Goal: Task Accomplishment & Management: Use online tool/utility

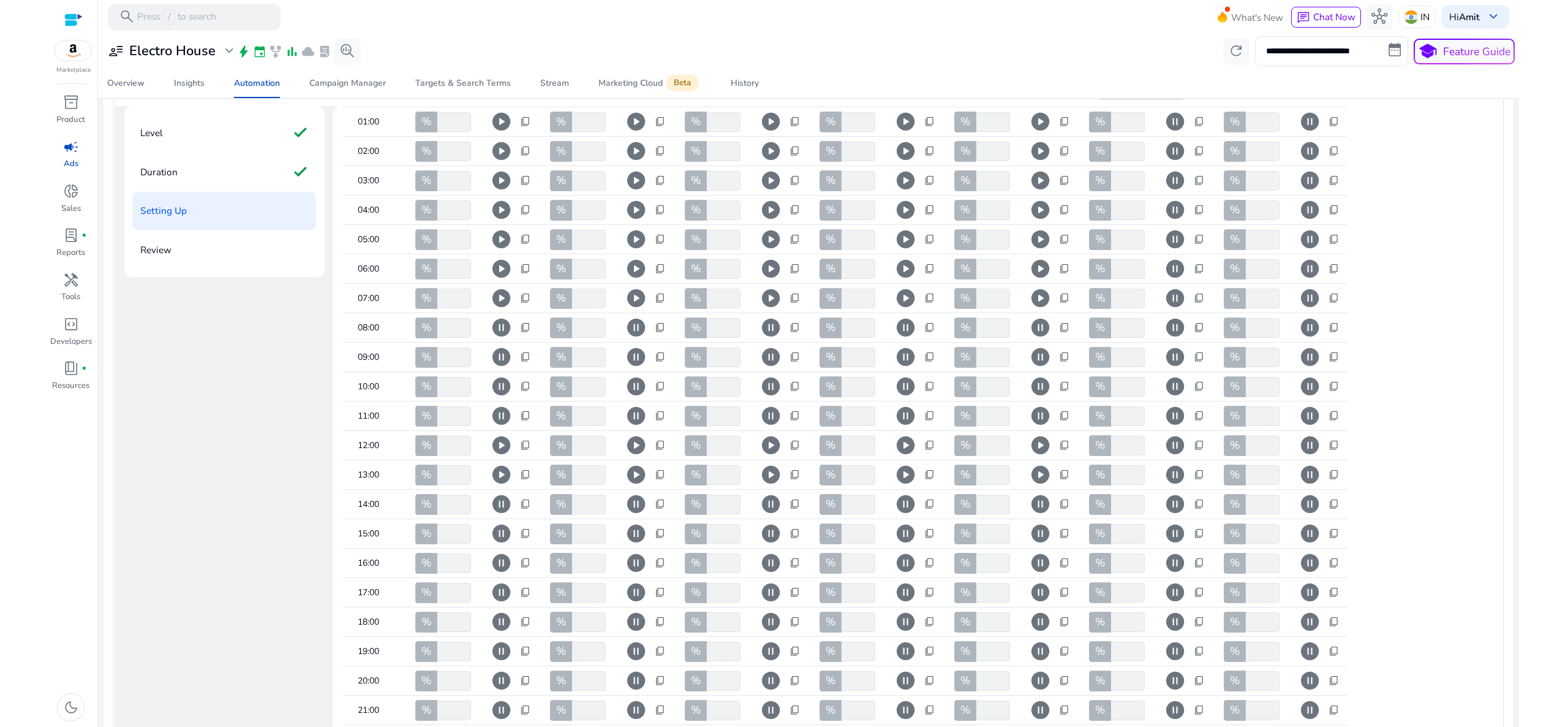
scroll to position [173, 0]
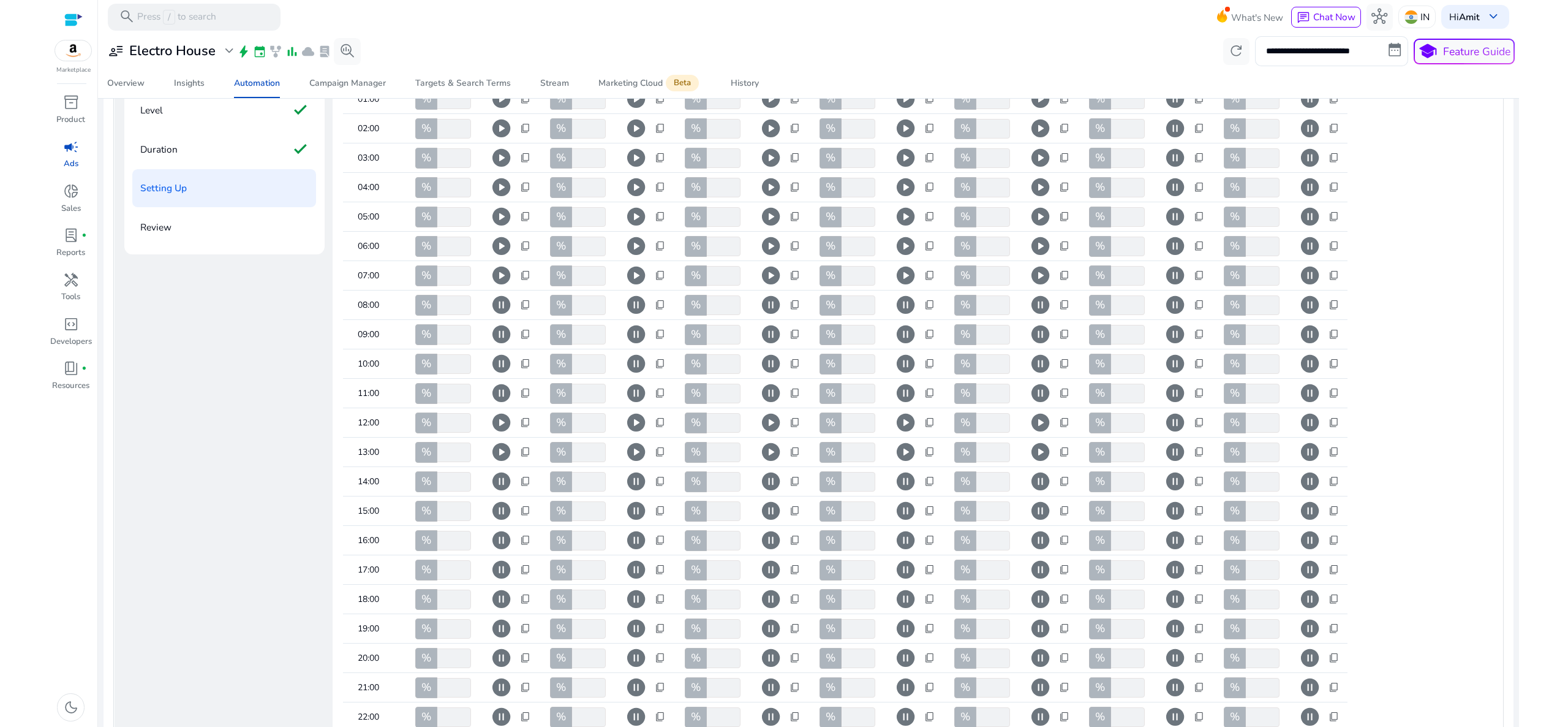
click at [496, 521] on span "pause_circle" at bounding box center [501, 511] width 21 height 21
click at [631, 521] on span "pause_circle" at bounding box center [636, 511] width 21 height 21
click at [769, 521] on span "pause_circle" at bounding box center [771, 511] width 21 height 21
click at [901, 521] on span "pause_circle" at bounding box center [906, 511] width 21 height 21
click at [1045, 521] on span "pause_circle" at bounding box center [1040, 511] width 21 height 21
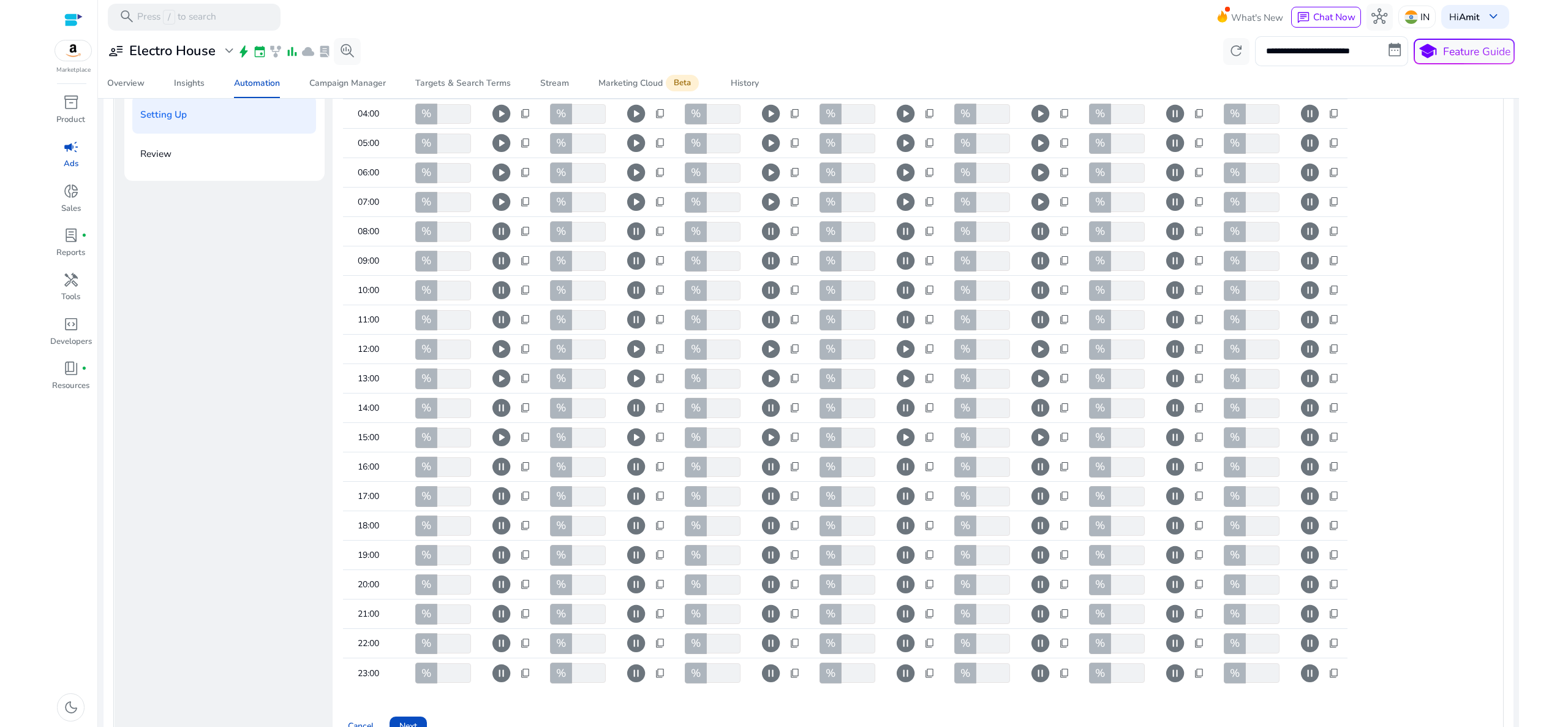
scroll to position [249, 0]
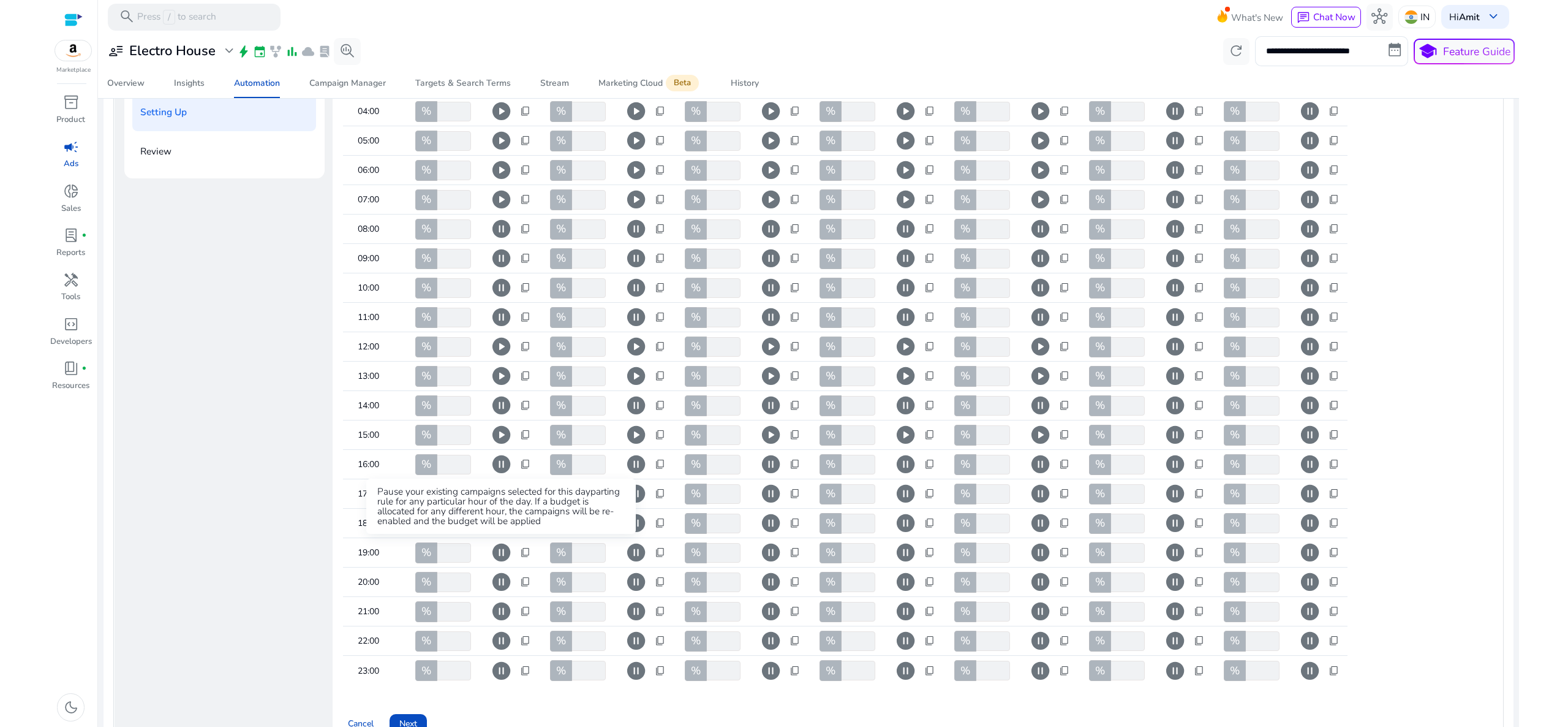
click at [506, 534] on span "pause_circle" at bounding box center [501, 523] width 21 height 21
click at [634, 534] on span "pause_circle" at bounding box center [636, 523] width 21 height 21
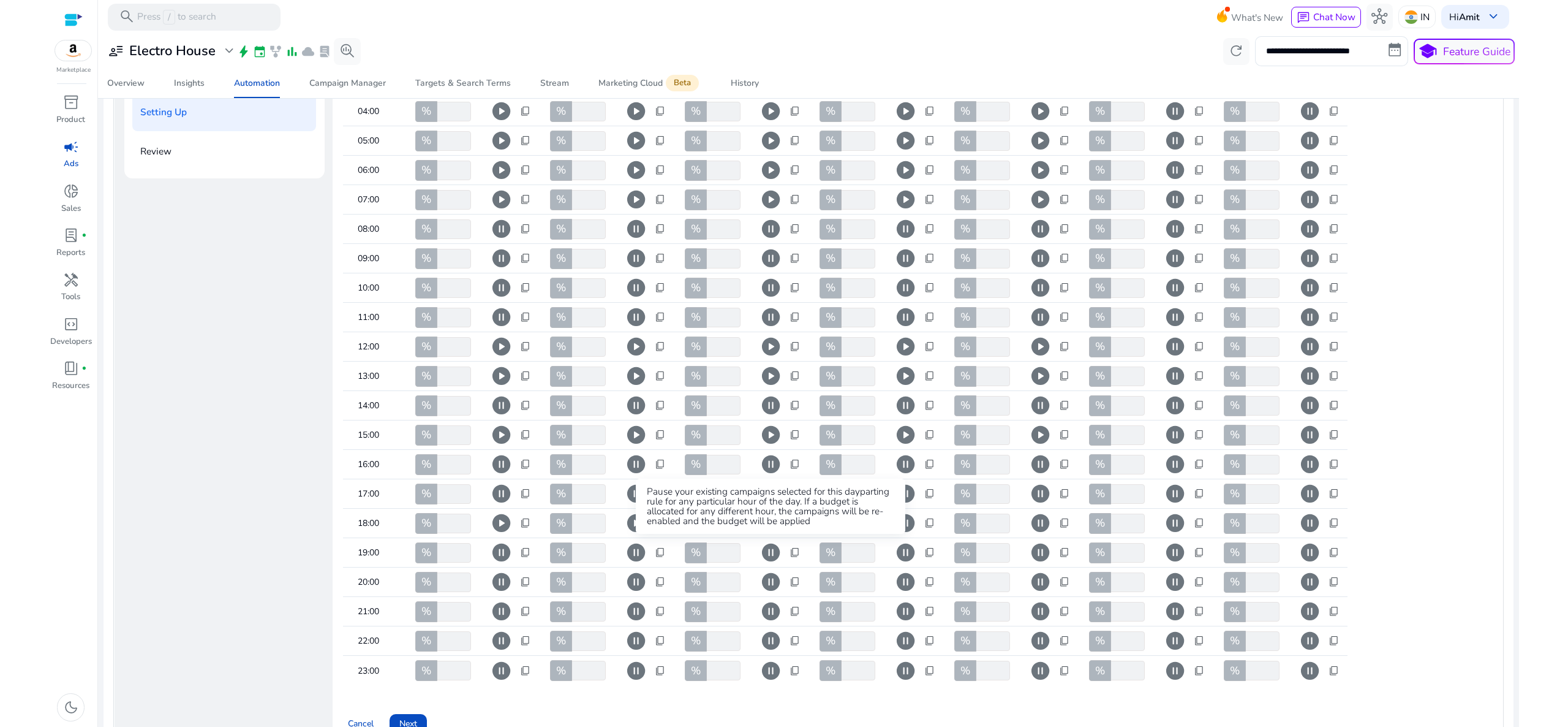
click at [771, 534] on span "pause_circle" at bounding box center [771, 523] width 21 height 21
click at [901, 534] on span "pause_circle" at bounding box center [906, 523] width 21 height 21
click at [1034, 534] on span "pause_circle" at bounding box center [1040, 523] width 21 height 21
click at [1173, 534] on span "pause_circle" at bounding box center [1175, 523] width 21 height 21
click at [1173, 534] on span "play_circle" at bounding box center [1175, 523] width 21 height 21
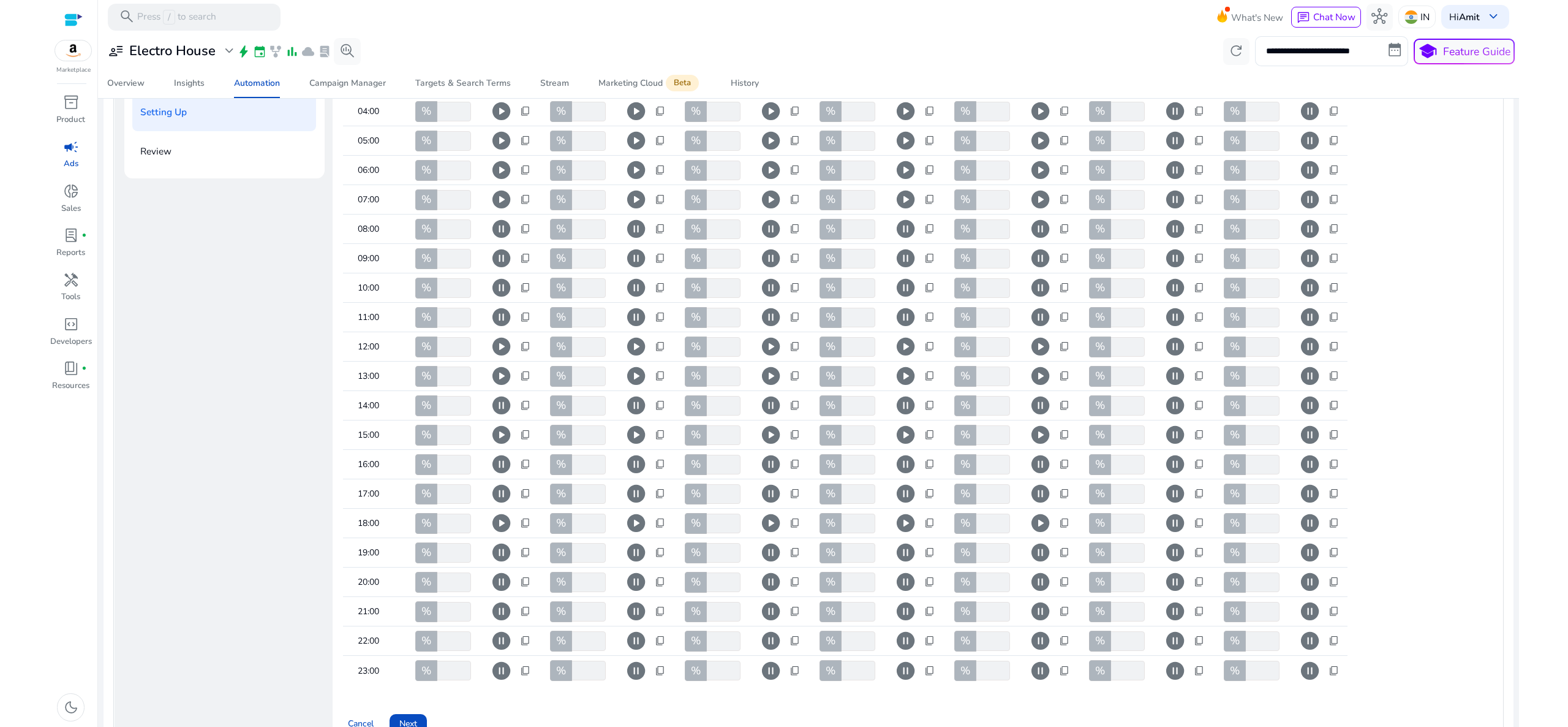
scroll to position [364, 0]
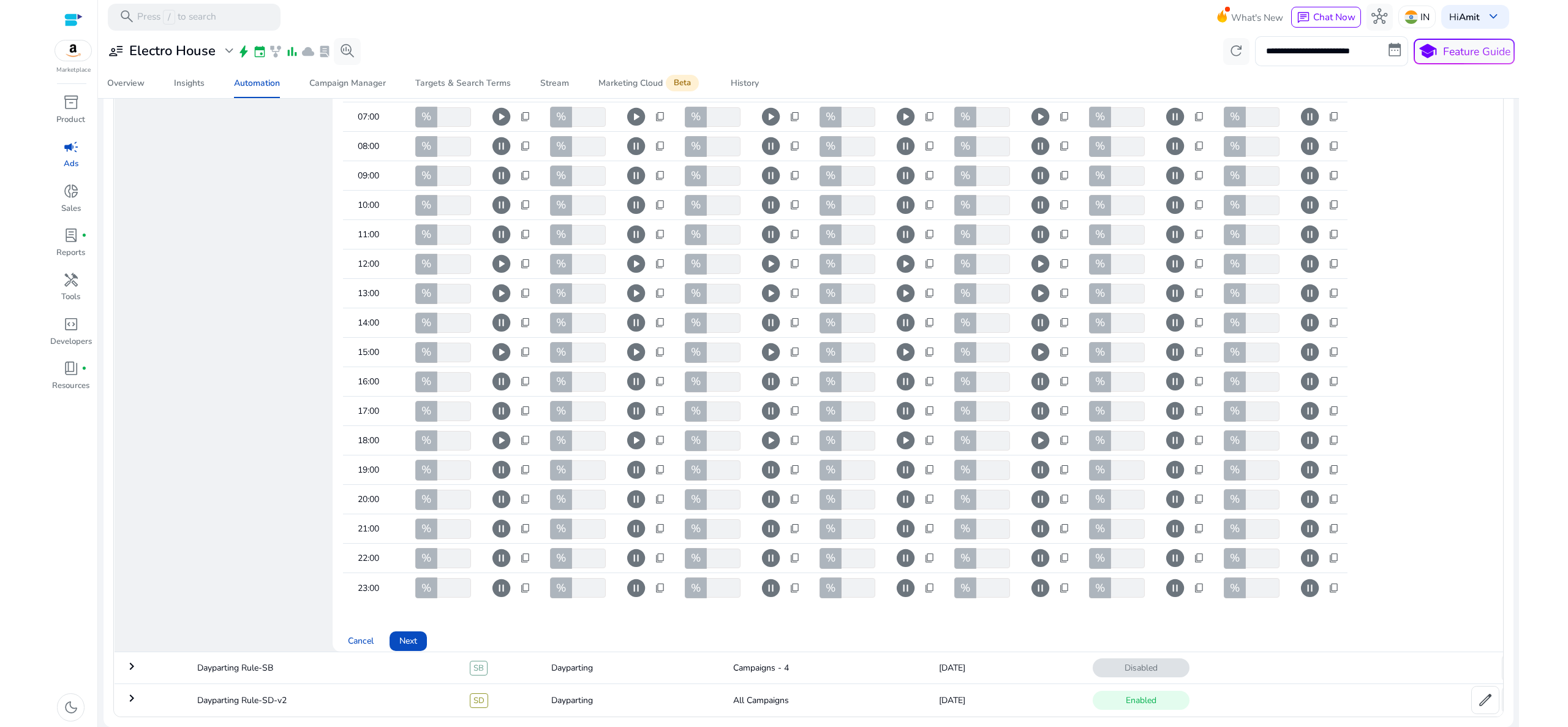
drag, startPoint x: 1537, startPoint y: 497, endPoint x: 1536, endPoint y: 585, distance: 88.0
click at [1536, 585] on html "**********" at bounding box center [784, 364] width 1568 height 727
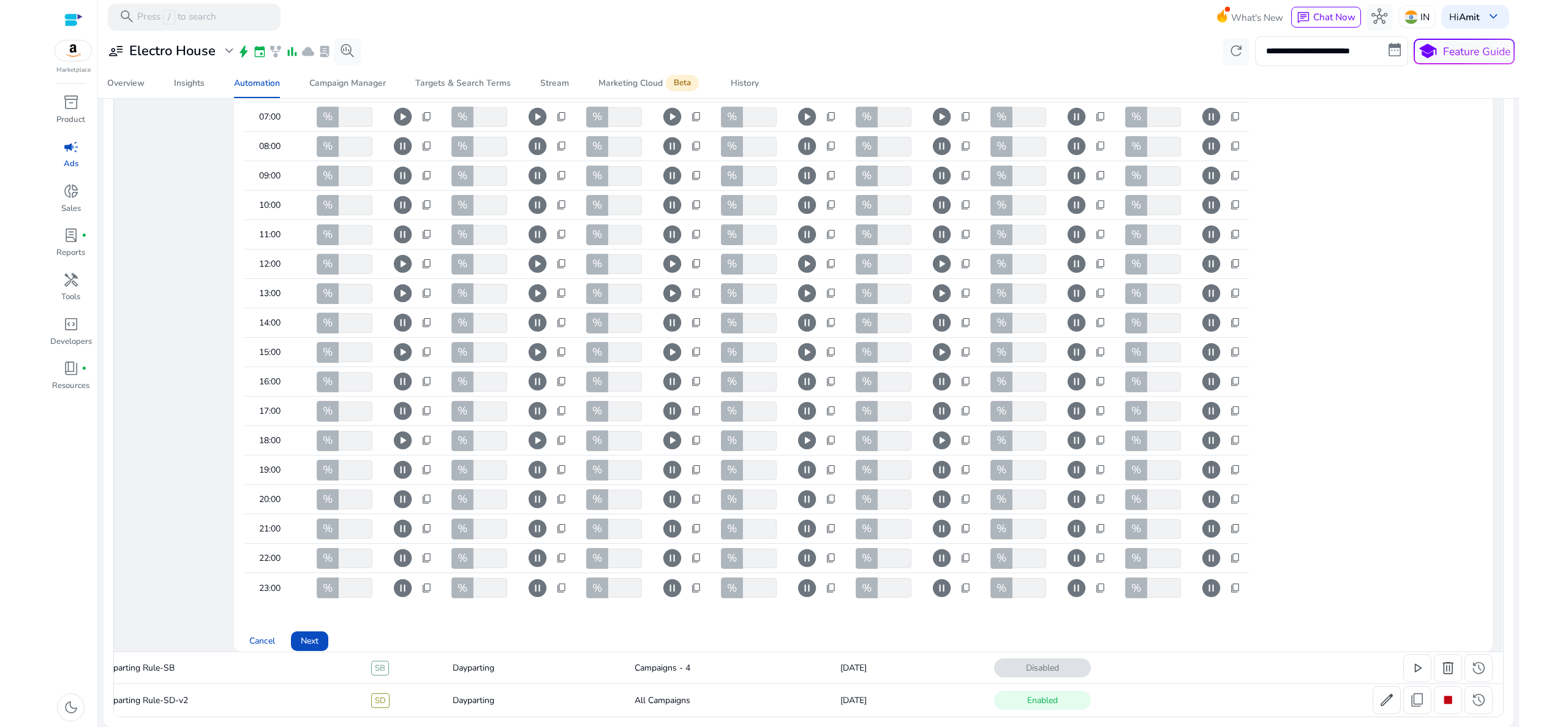
scroll to position [248, 0]
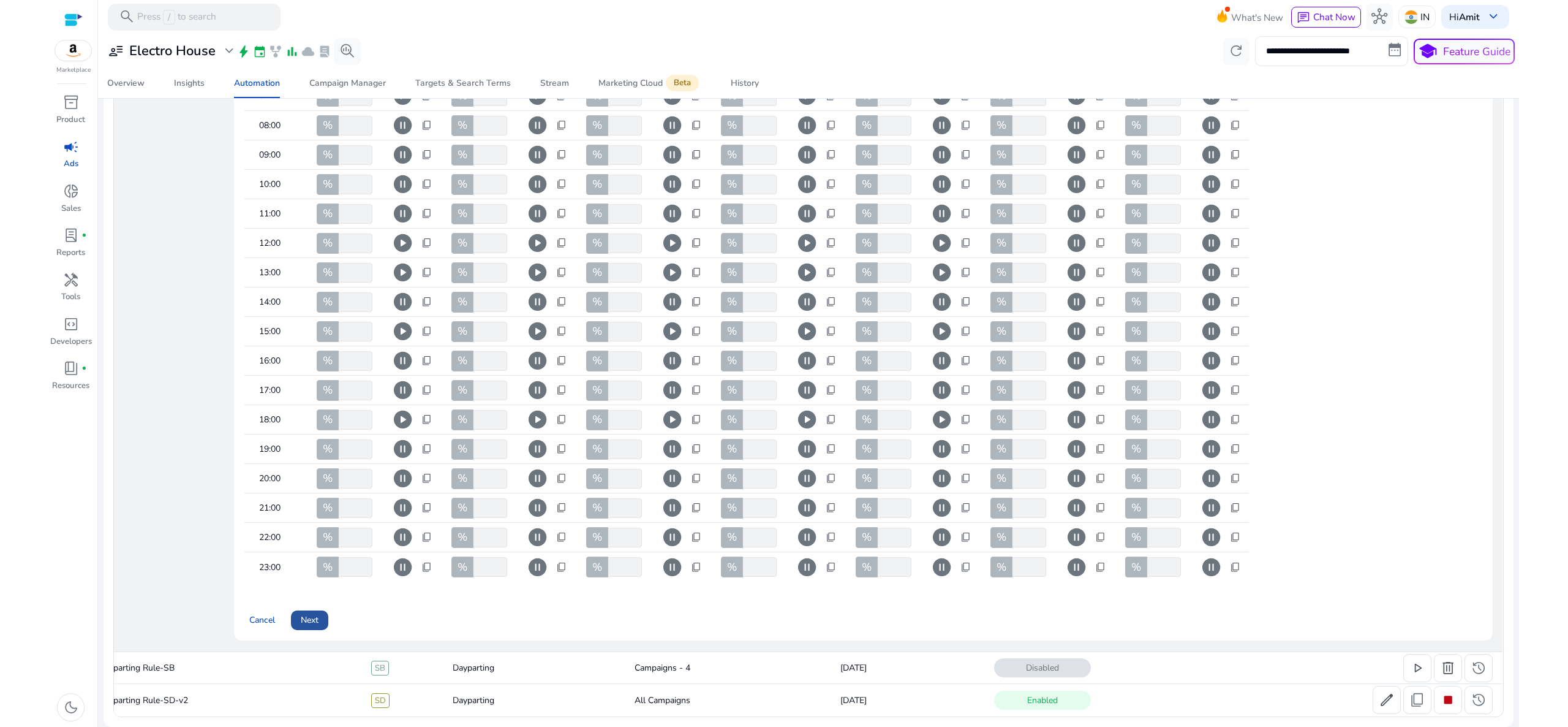
click at [313, 606] on span at bounding box center [310, 620] width 38 height 29
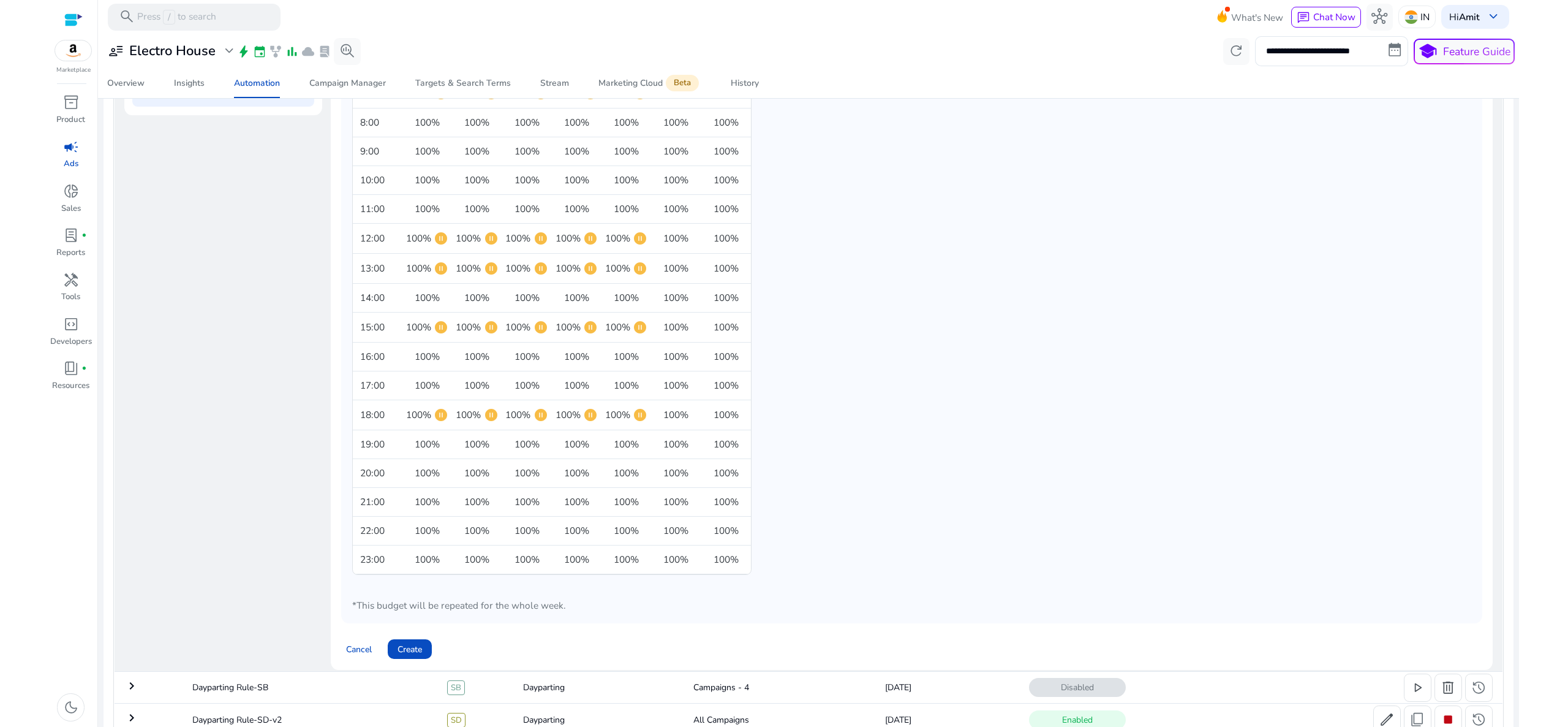
scroll to position [301, 0]
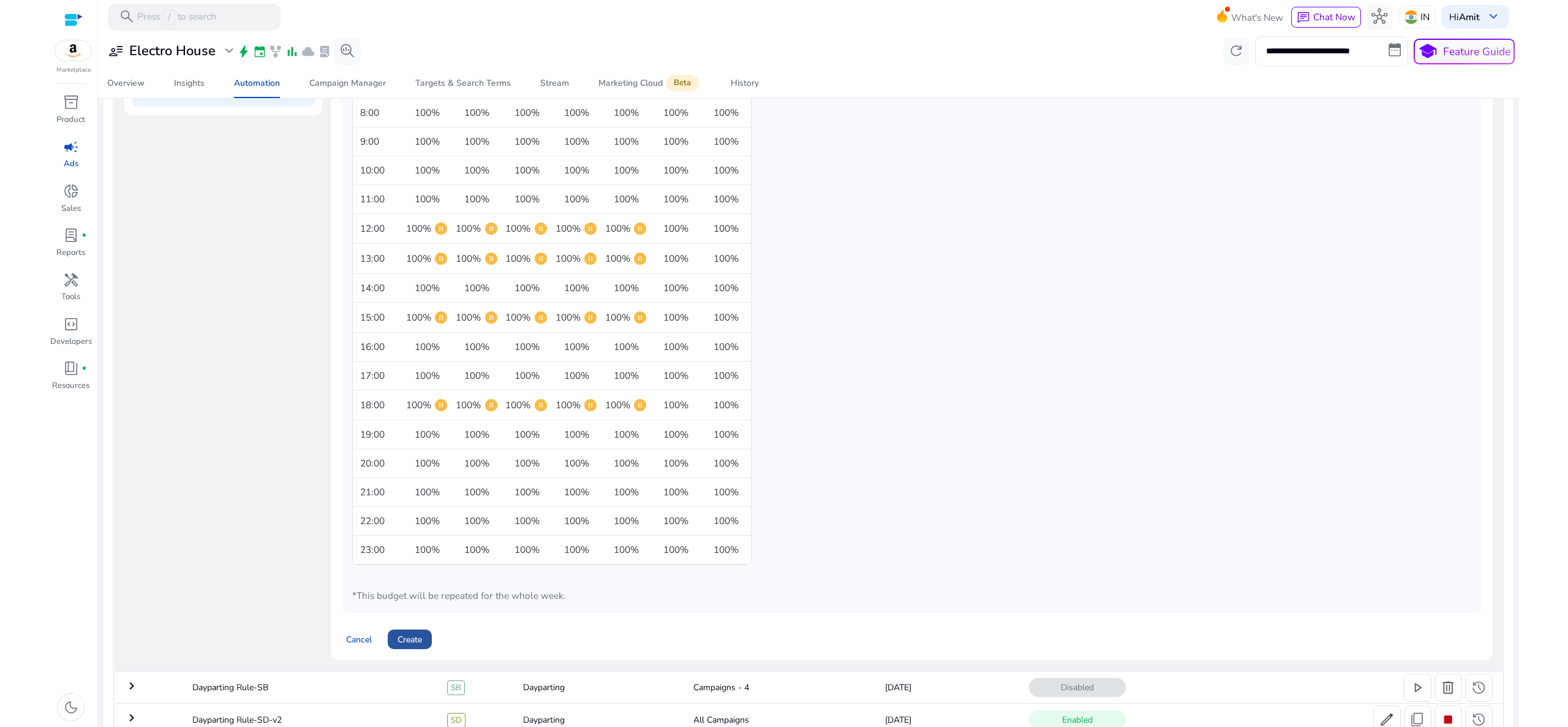
click at [424, 649] on span at bounding box center [410, 639] width 44 height 29
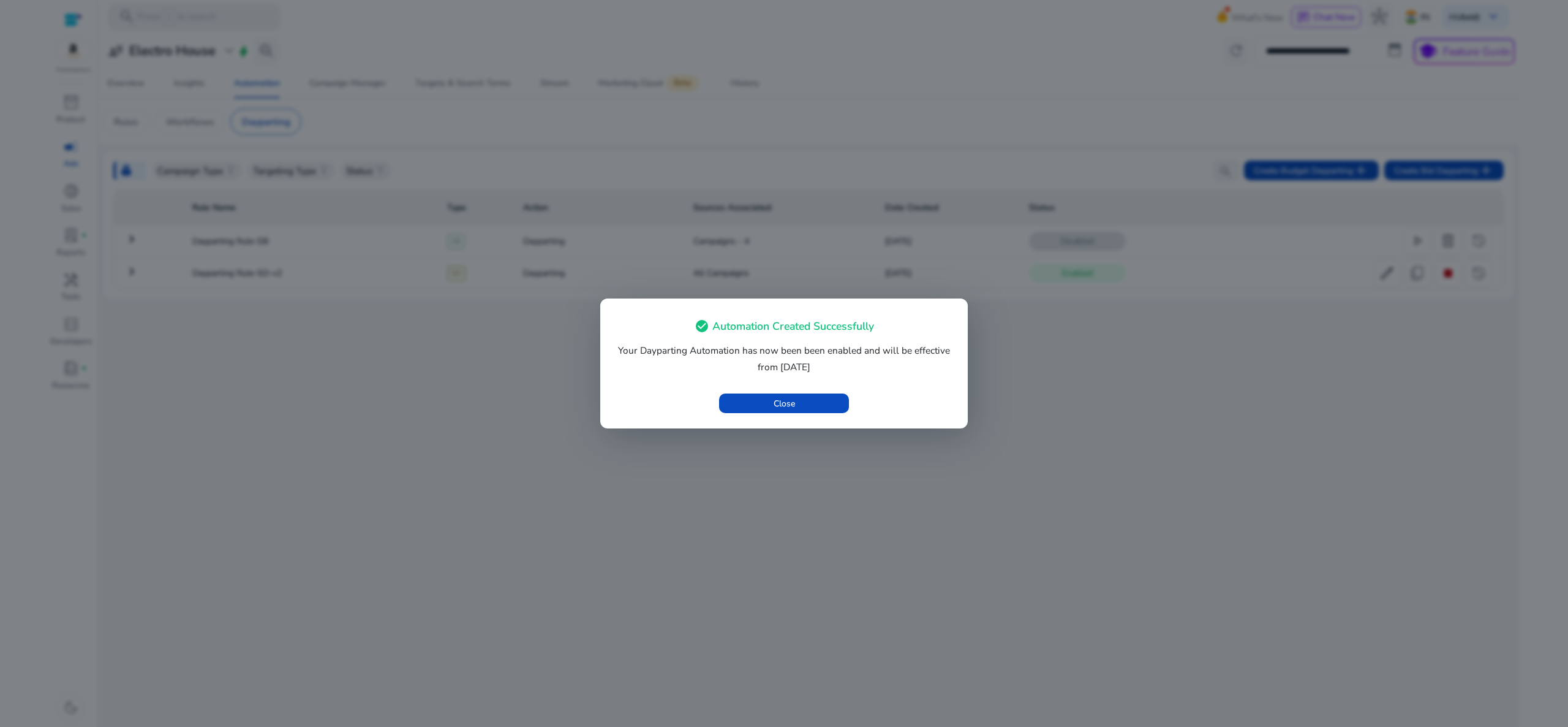
scroll to position [0, 0]
click at [792, 410] on span "button" at bounding box center [783, 403] width 130 height 29
